Goal: Find specific page/section: Find specific page/section

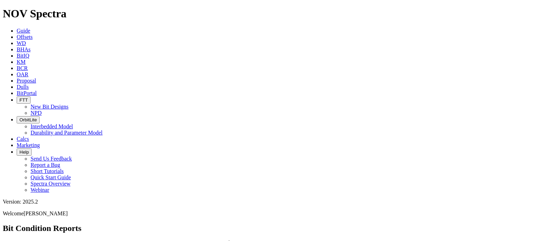
type input "a310177"
click at [29, 84] on link "Dulls" at bounding box center [23, 87] width 12 height 6
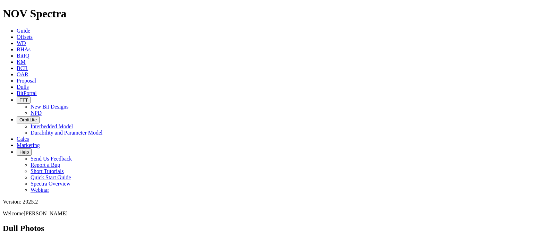
type input "a310177"
